Goal: Task Accomplishment & Management: Use online tool/utility

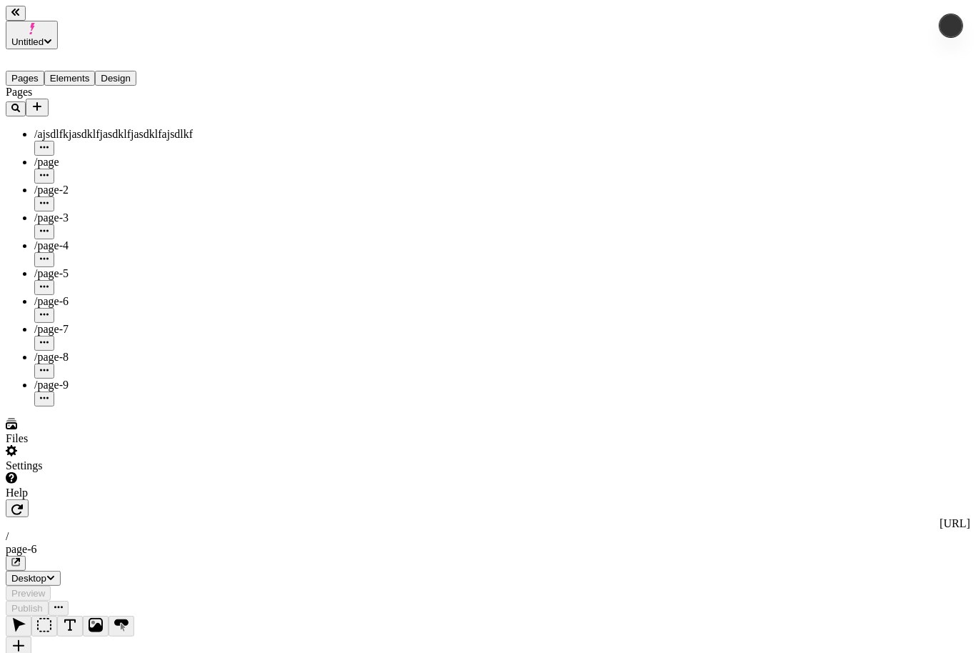
click at [134, 71] on button "Design" at bounding box center [115, 78] width 41 height 15
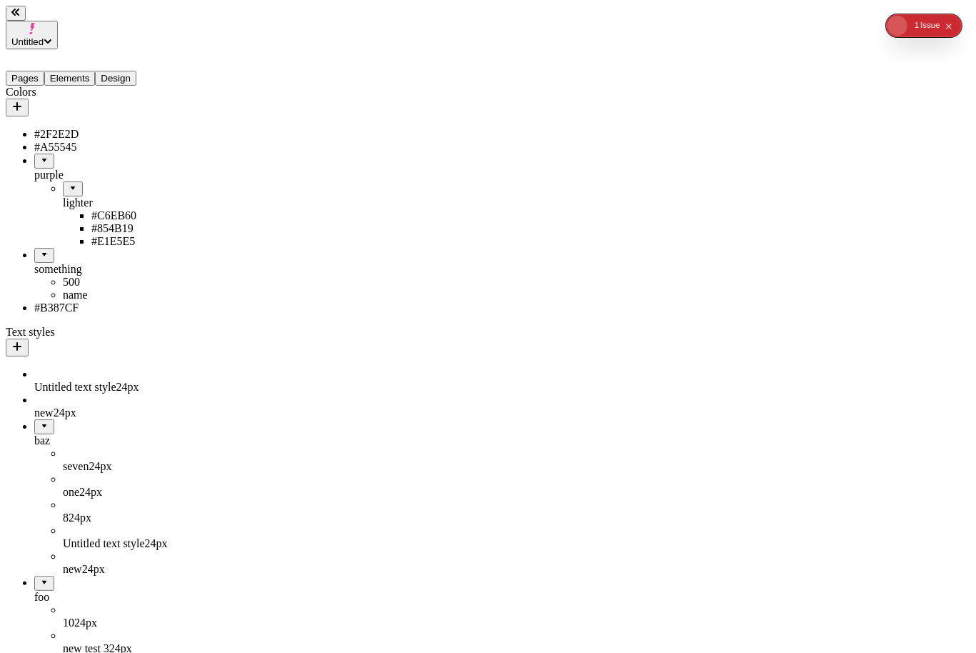
drag, startPoint x: 66, startPoint y: 127, endPoint x: 104, endPoint y: 166, distance: 53.5
drag, startPoint x: 89, startPoint y: 172, endPoint x: 117, endPoint y: 274, distance: 106.0
click at [117, 274] on ul "#2F2E2D purple #A55545 lighter #C6EB60 #854B19 #E1E5E5 something 500 name #B387…" at bounding box center [91, 221] width 171 height 186
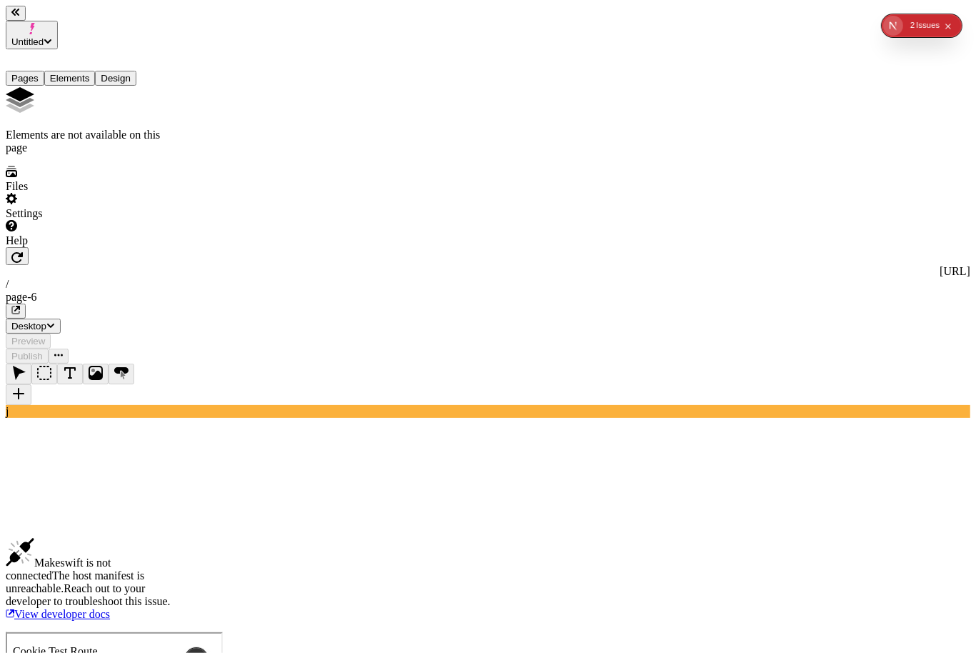
click at [78, 71] on button "Elements" at bounding box center [69, 78] width 51 height 15
click at [135, 71] on button "Design" at bounding box center [115, 78] width 41 height 15
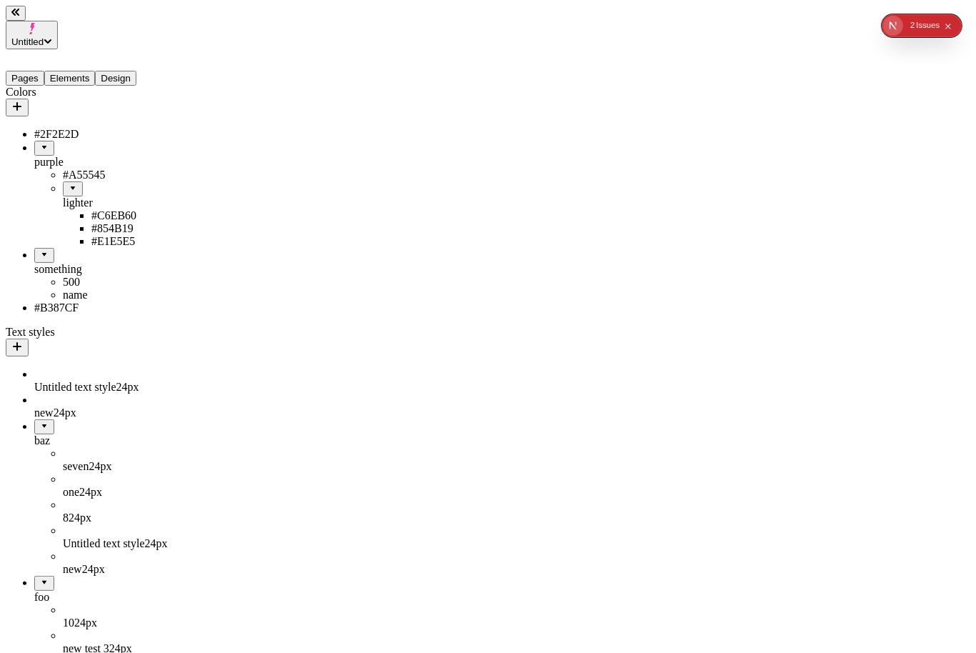
drag, startPoint x: 60, startPoint y: 167, endPoint x: 76, endPoint y: 264, distance: 98.5
click at [76, 264] on ul "#2F2E2D purple #A55545 lighter #C6EB60 #854B19 #E1E5E5 something 500 name #B387…" at bounding box center [91, 221] width 171 height 186
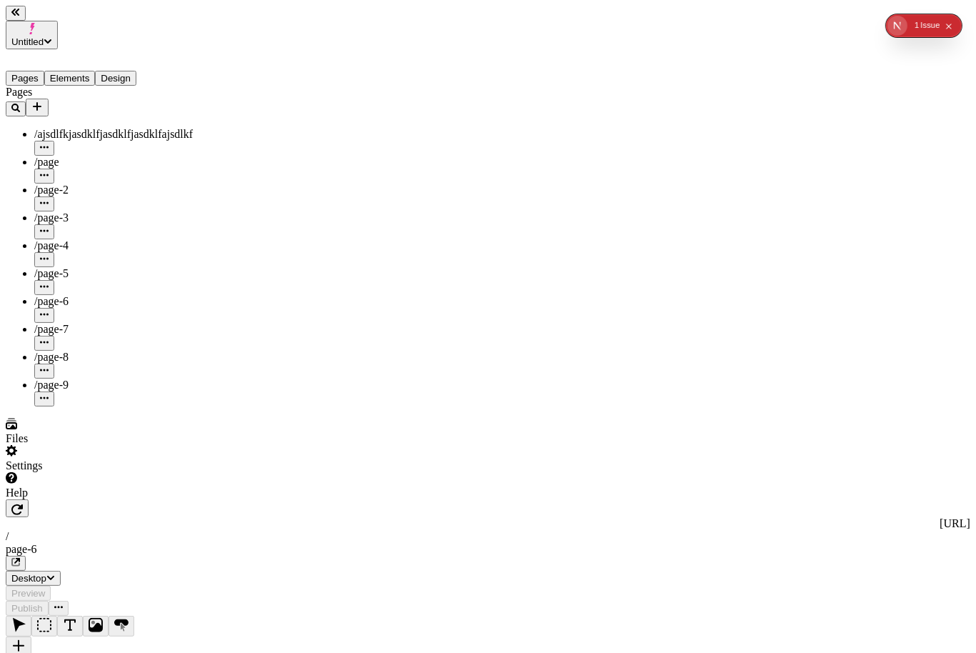
click at [122, 71] on button "Design" at bounding box center [115, 78] width 41 height 15
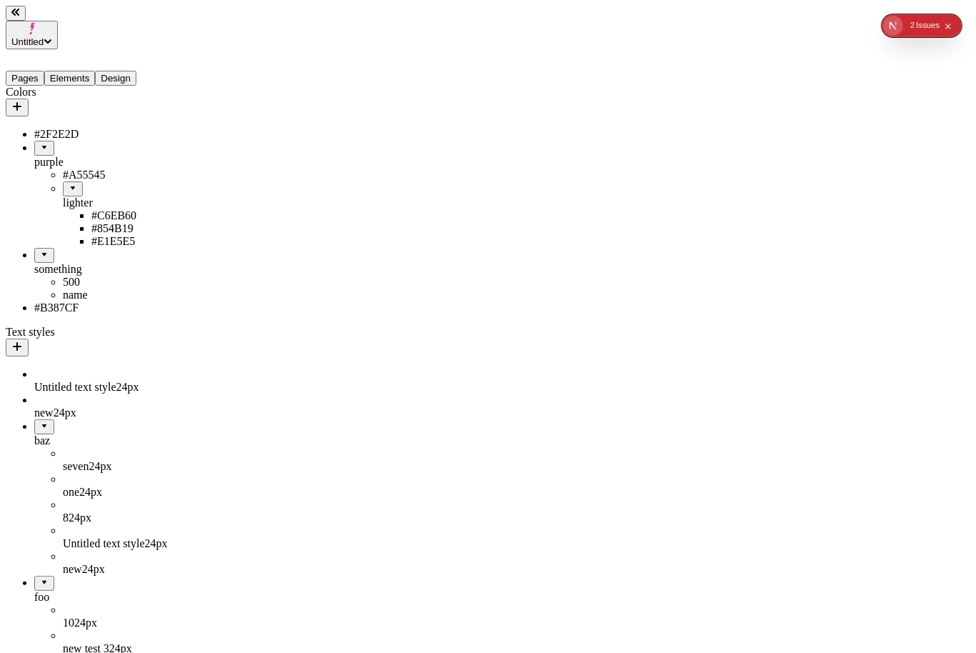
drag, startPoint x: 75, startPoint y: 176, endPoint x: 86, endPoint y: 265, distance: 90.0
click at [86, 265] on ul "#2F2E2D purple #A55545 lighter #C6EB60 #854B19 #E1E5E5 something 500 name #B387…" at bounding box center [91, 221] width 171 height 186
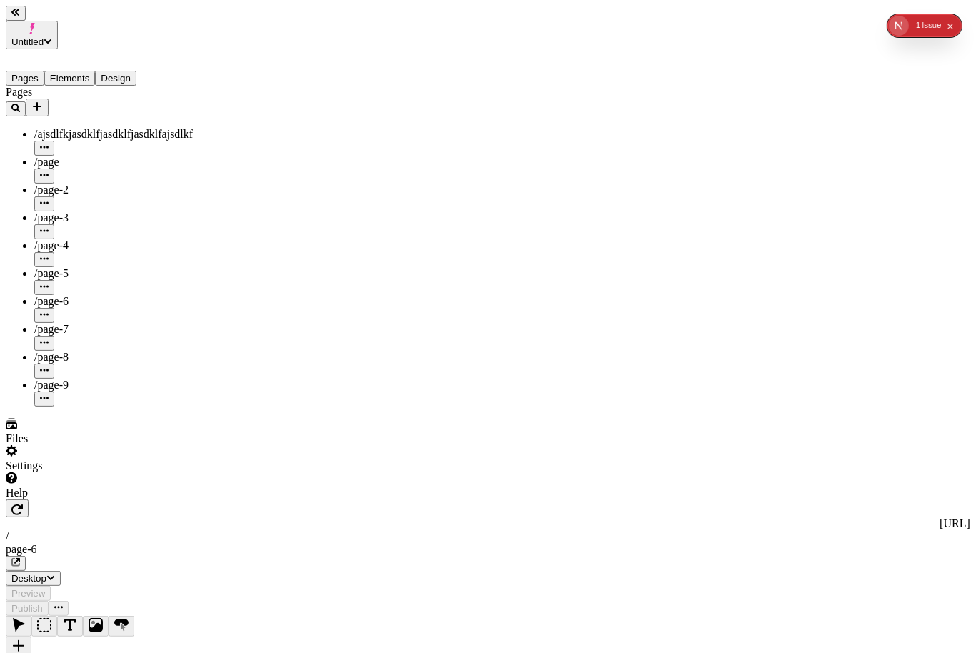
click at [129, 66] on div "Pages Elements Design" at bounding box center [91, 67] width 171 height 36
click at [121, 71] on button "Design" at bounding box center [115, 78] width 41 height 15
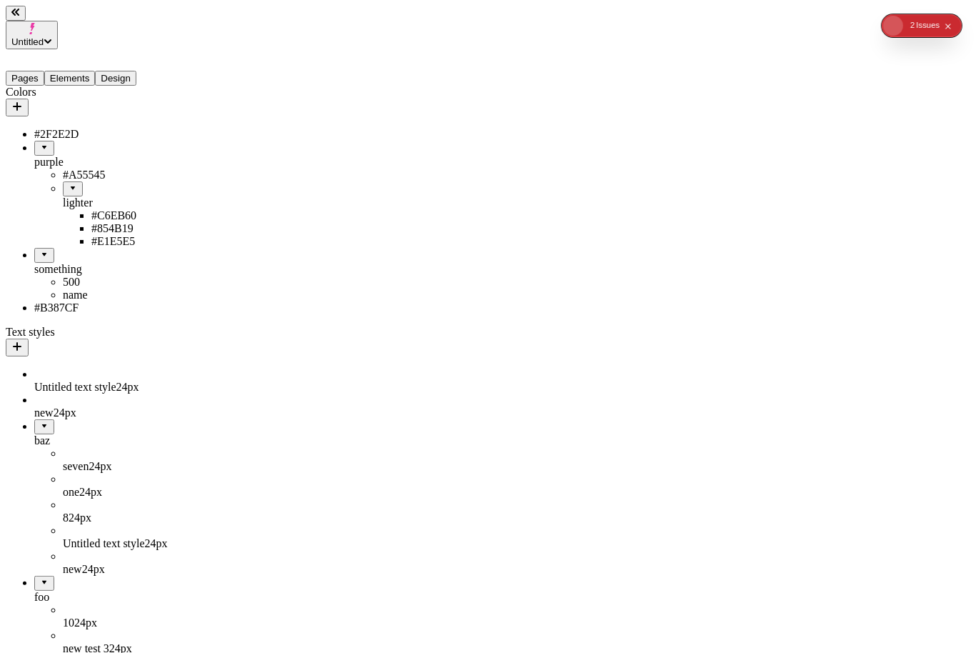
drag, startPoint x: 61, startPoint y: 171, endPoint x: 113, endPoint y: 138, distance: 61.6
click at [113, 169] on ul "#A55545 lighter #C6EB60 #854B19 #E1E5E5" at bounding box center [105, 208] width 143 height 79
drag, startPoint x: 63, startPoint y: 174, endPoint x: 84, endPoint y: 161, distance: 24.4
click at [84, 181] on div "lighter" at bounding box center [120, 195] width 114 height 28
